Goal: Transaction & Acquisition: Purchase product/service

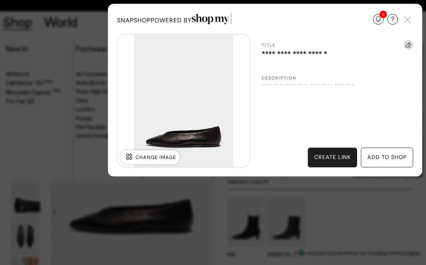
click at [337, 160] on div "create link" at bounding box center [332, 157] width 36 height 8
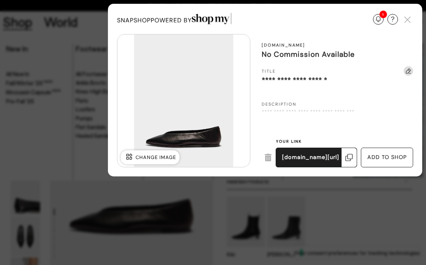
click at [339, 221] on div "Update Required We've detected that you are using an old version of SnapShop. I…" at bounding box center [213, 132] width 426 height 265
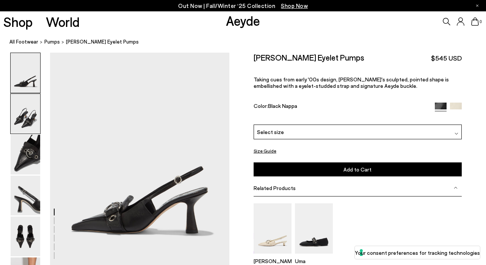
click at [31, 123] on img at bounding box center [26, 114] width 30 height 40
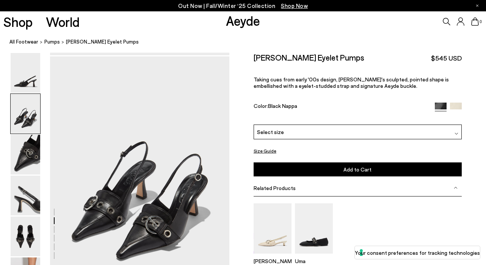
scroll to position [214, 0]
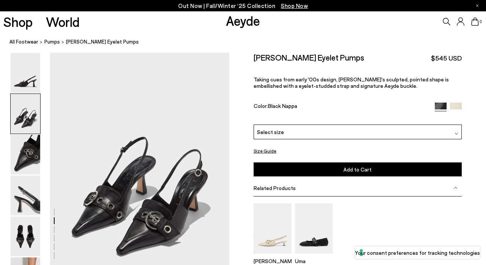
click at [284, 133] on div "Select size" at bounding box center [357, 132] width 208 height 15
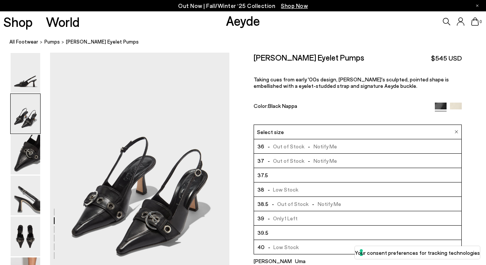
click at [285, 218] on span "- Only 1 Left" at bounding box center [281, 218] width 34 height 9
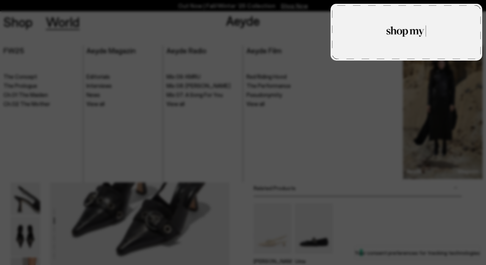
type textarea "**********"
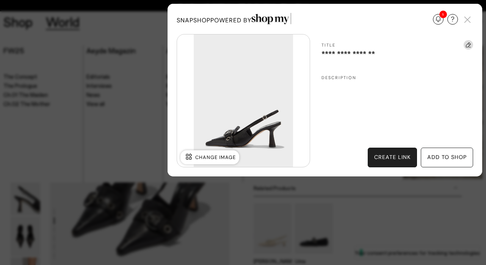
click at [394, 160] on div "create link" at bounding box center [392, 157] width 36 height 8
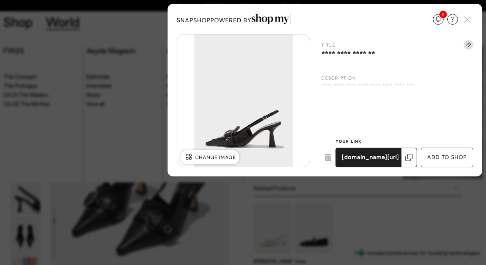
click at [375, 214] on div "Update Required We've detected that you are using an old version of SnapShop. I…" at bounding box center [243, 132] width 486 height 265
